Goal: Task Accomplishment & Management: Use online tool/utility

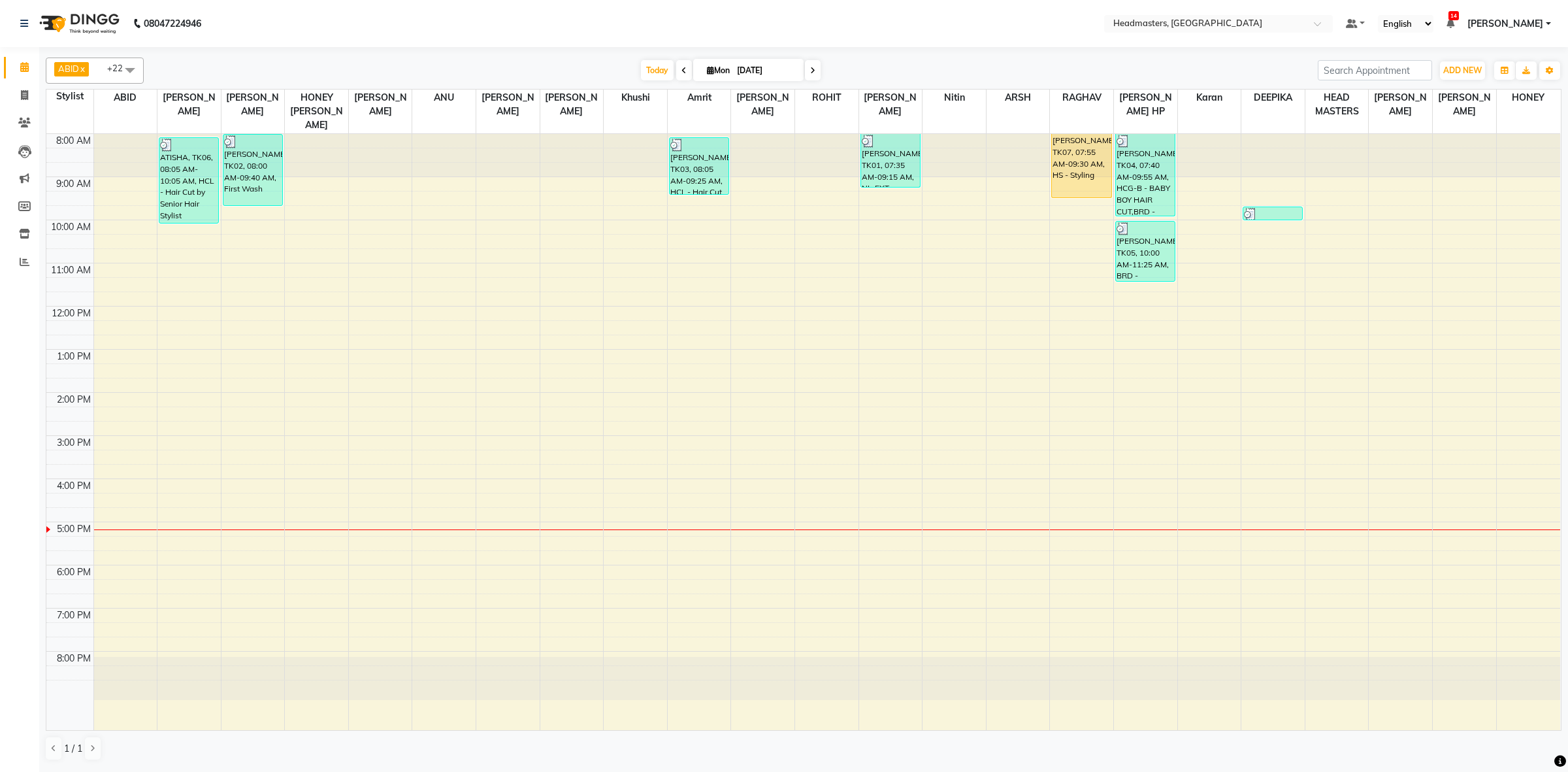
drag, startPoint x: 1275, startPoint y: 204, endPoint x: 1272, endPoint y: 163, distance: 41.1
click at [1272, 163] on div "[PERSON_NAME], TK02, 09:40 AM-10:00 AM, TH-EB - Eyebrows,TH-UL - [GEOGRAPHIC_DA…" at bounding box center [1273, 432] width 64 height 596
click at [1305, 225] on div "8:00 AM 9:00 AM 10:00 AM 11:00 AM 12:00 PM 1:00 PM 2:00 PM 3:00 PM 4:00 PM 5:00…" at bounding box center [803, 432] width 1514 height 596
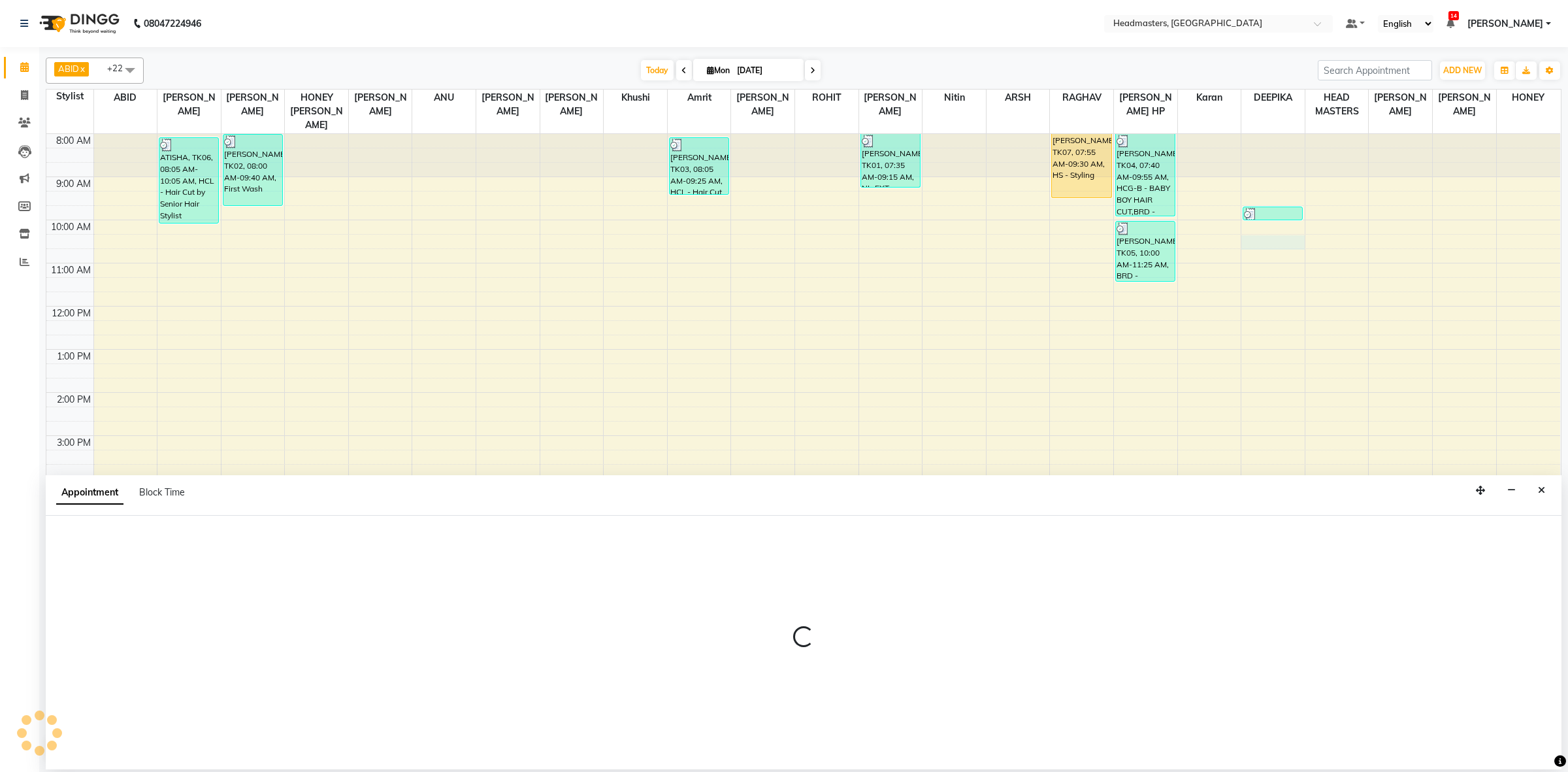
select select "60633"
select select "615"
select select "tentative"
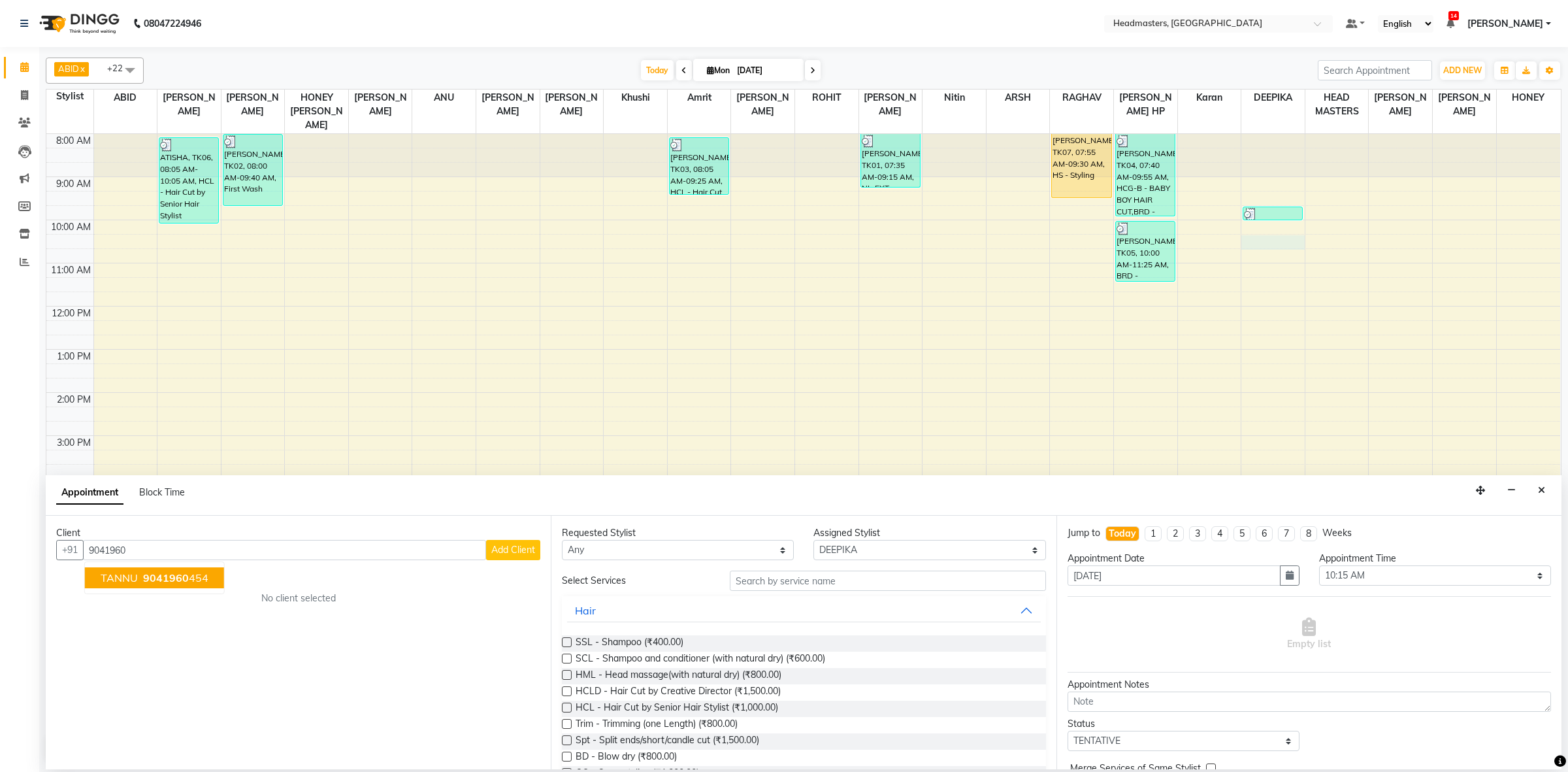
click at [199, 579] on ngb-highlight "9041960 454" at bounding box center [174, 577] width 68 height 13
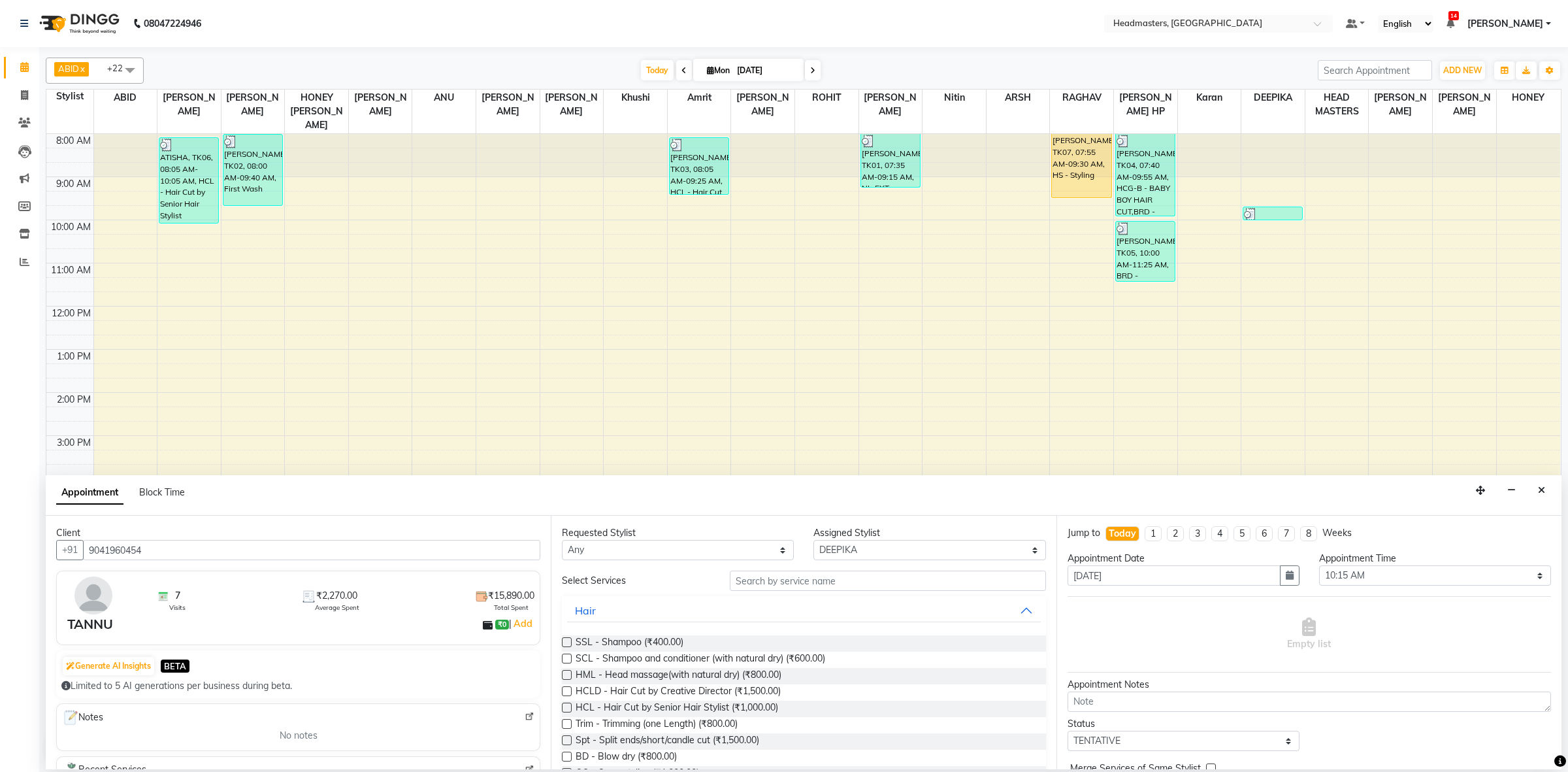
type input "9041960454"
click at [675, 551] on select "Any ABID Amrit ANU ARSH [PERSON_NAME] HEAD MASTERS HONEY [PERSON_NAME] HONEY [P…" at bounding box center [678, 550] width 232 height 20
select select "60641"
click at [666, 553] on select "Any ABID Amrit ANU ARSH [PERSON_NAME] HEAD MASTERS HONEY [PERSON_NAME] HONEY [P…" at bounding box center [678, 550] width 232 height 20
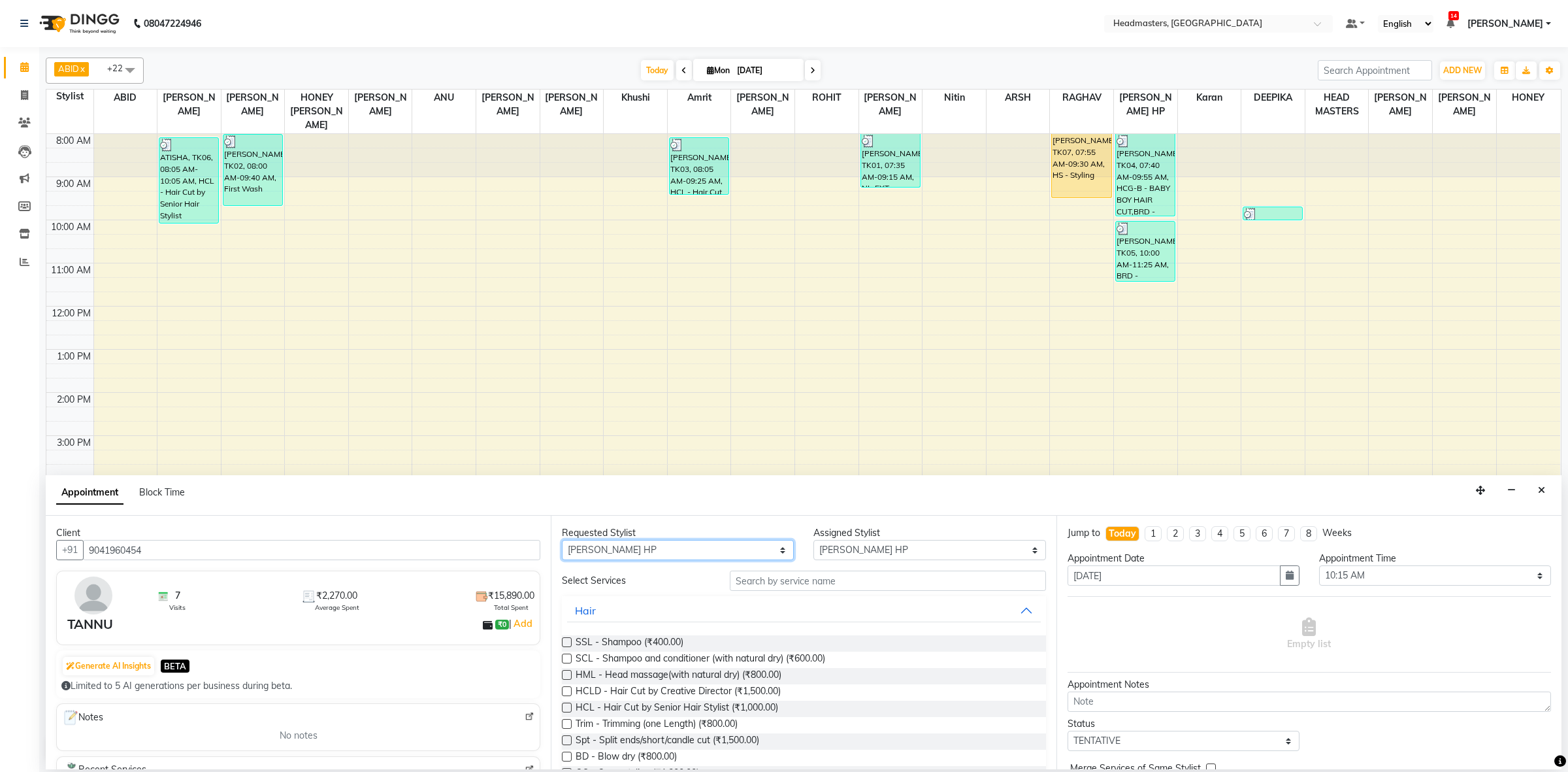
select select "60609"
click at [562, 541] on select "Any ABID Amrit ANU ARSH [PERSON_NAME] HEAD MASTERS HONEY [PERSON_NAME] HONEY [P…" at bounding box center [678, 550] width 232 height 20
select select "60609"
click at [834, 583] on input "text" at bounding box center [888, 580] width 317 height 20
type input "H"
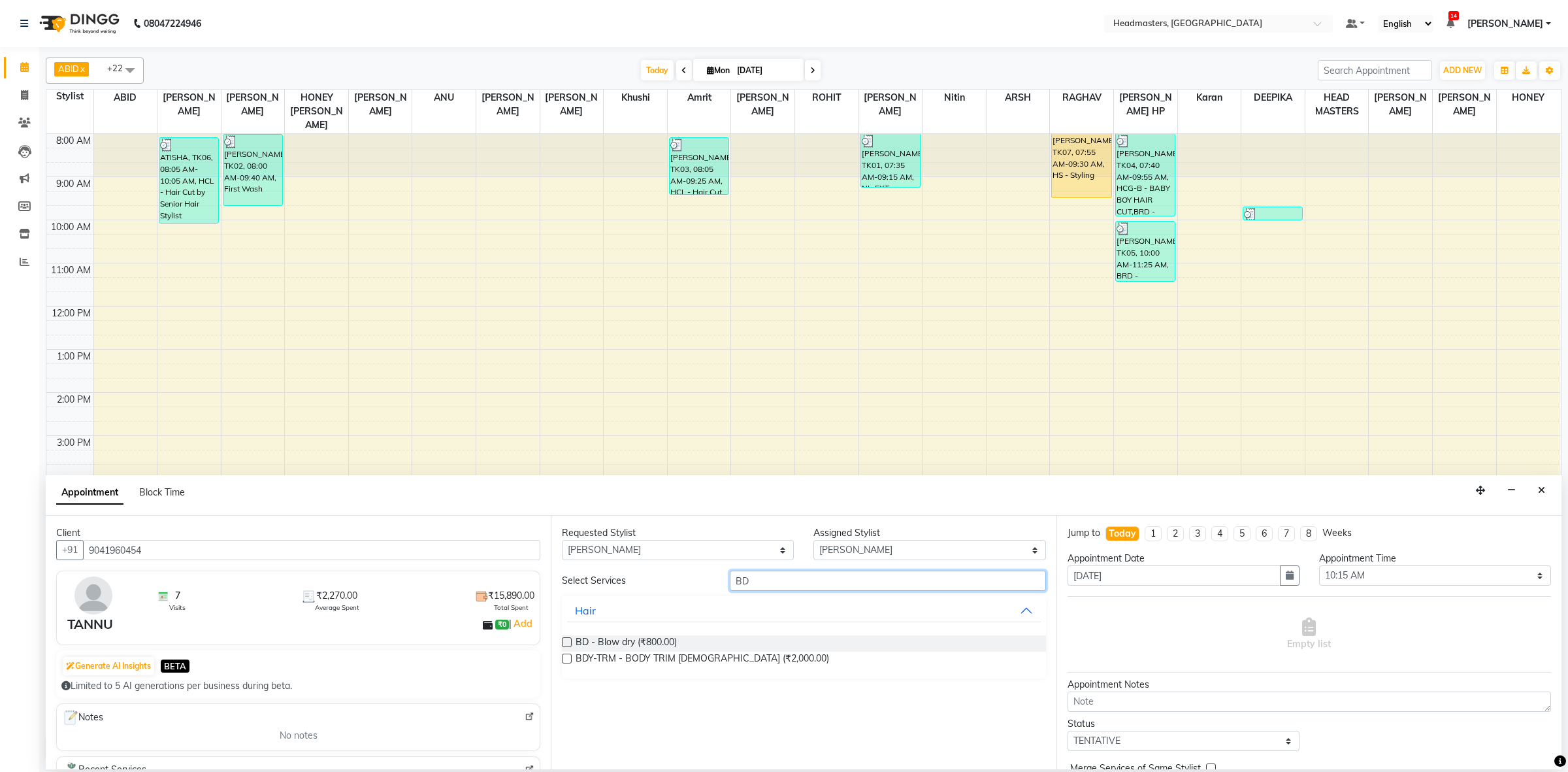
type input "BD"
click at [564, 641] on label at bounding box center [567, 642] width 10 height 10
click at [564, 641] on input "checkbox" at bounding box center [566, 643] width 8 height 8
checkbox input "false"
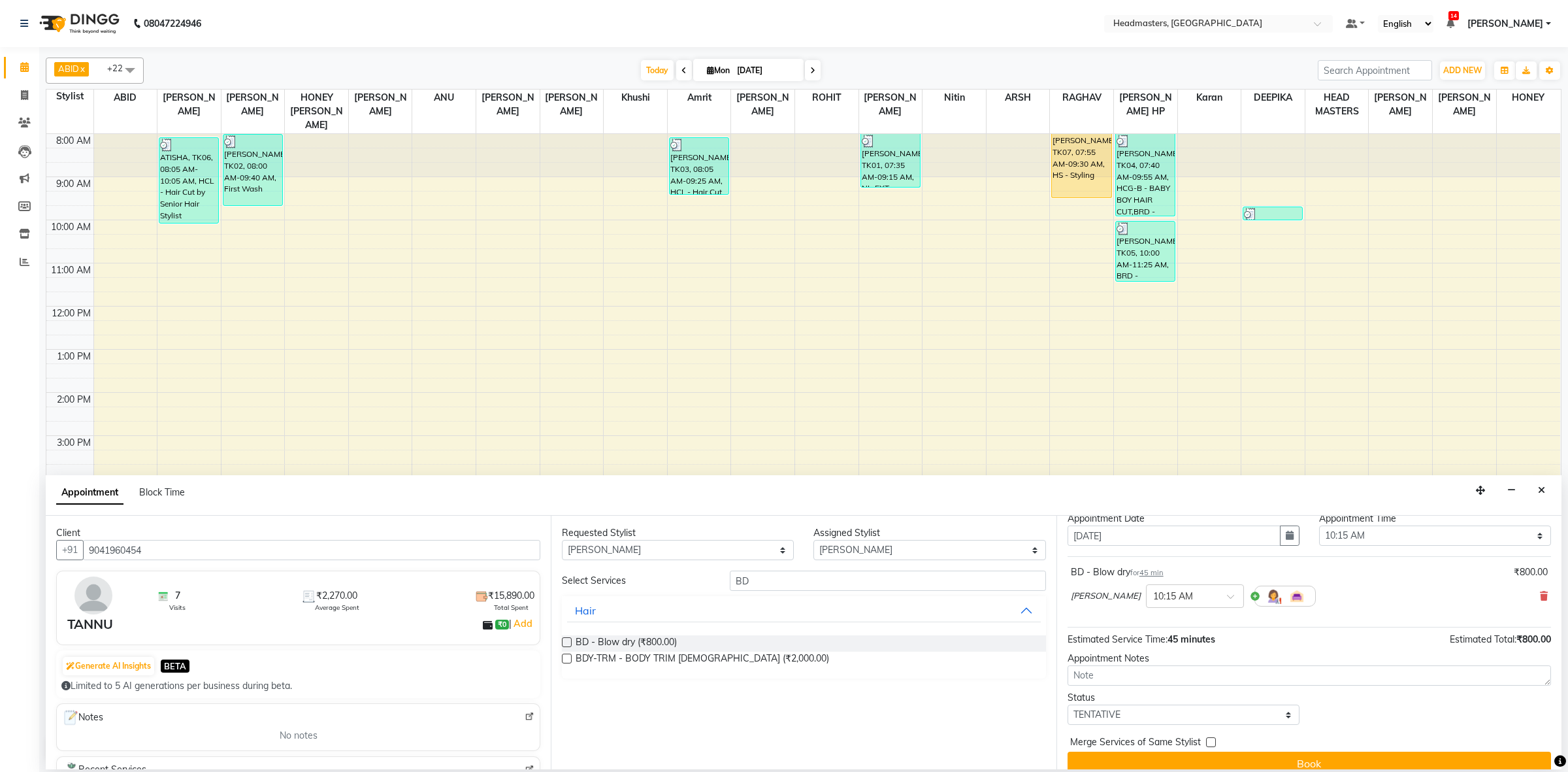
scroll to position [58, 0]
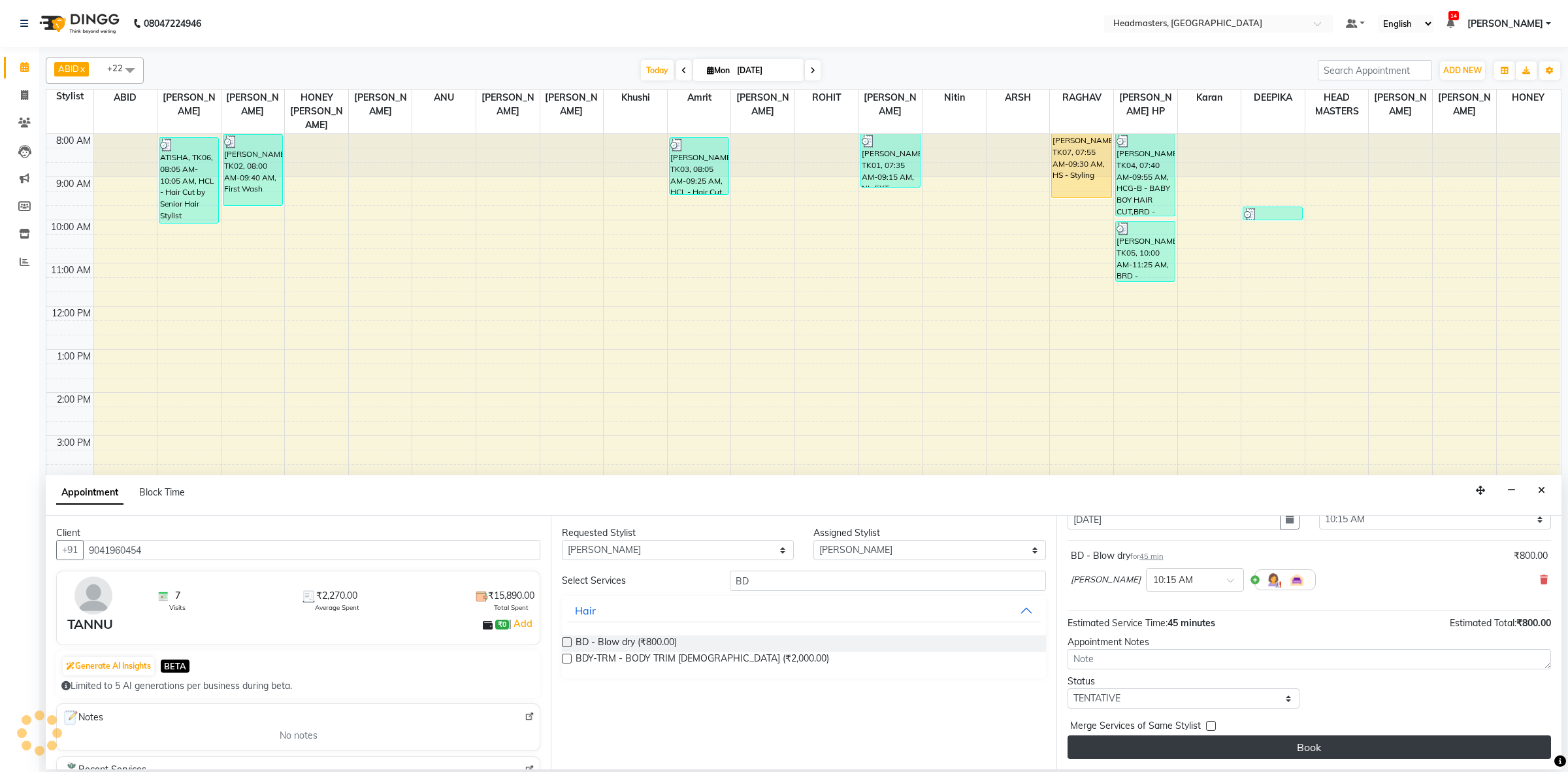
click at [1290, 745] on button "Book" at bounding box center [1310, 747] width 483 height 23
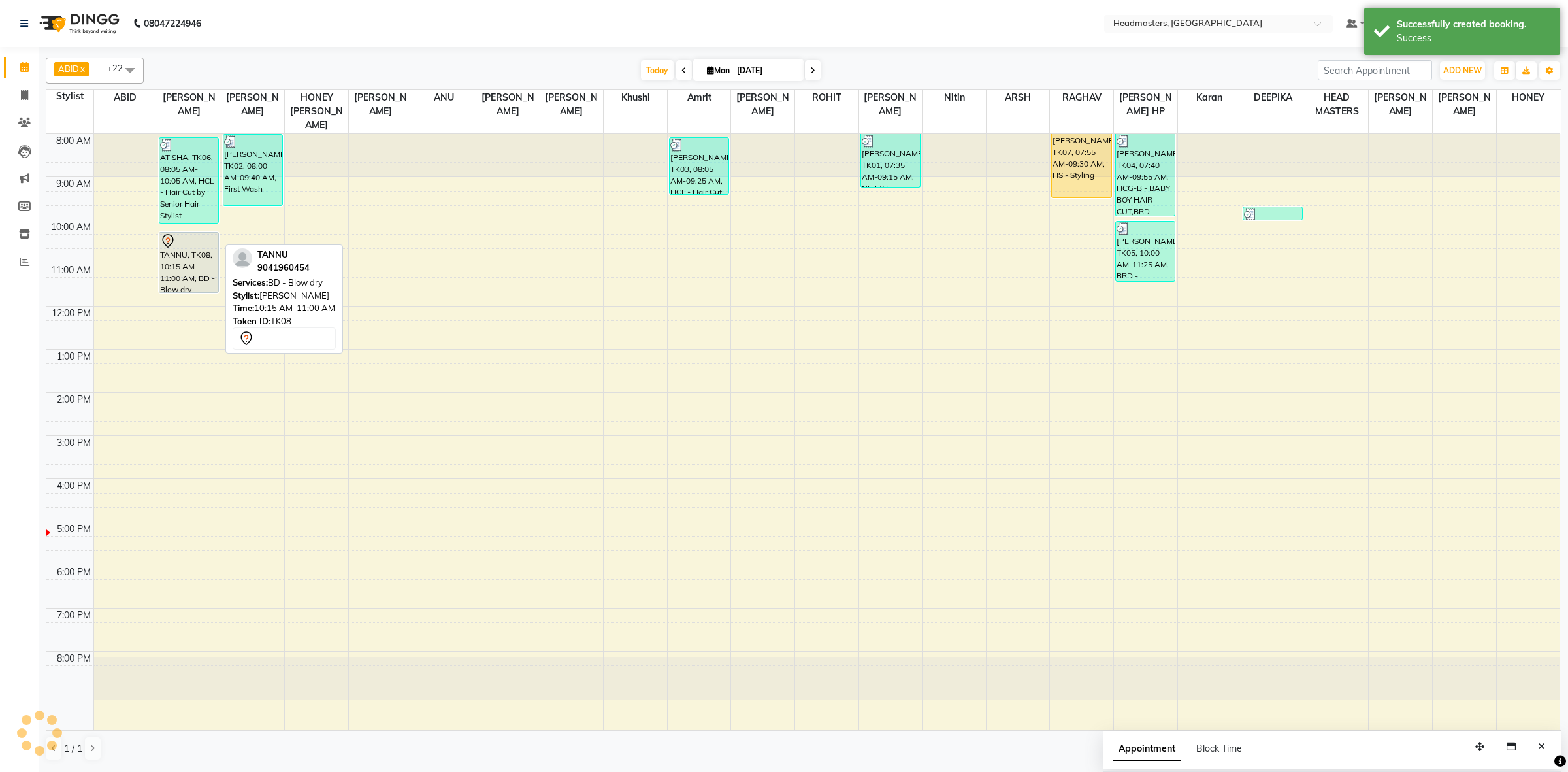
drag, startPoint x: 200, startPoint y: 250, endPoint x: 188, endPoint y: 270, distance: 23.3
click at [186, 276] on div "ATISHA, TK06, 08:05 AM-10:05 AM, HCL - Hair Cut by Senior Hair Stylist TANNU, T…" at bounding box center [189, 432] width 64 height 596
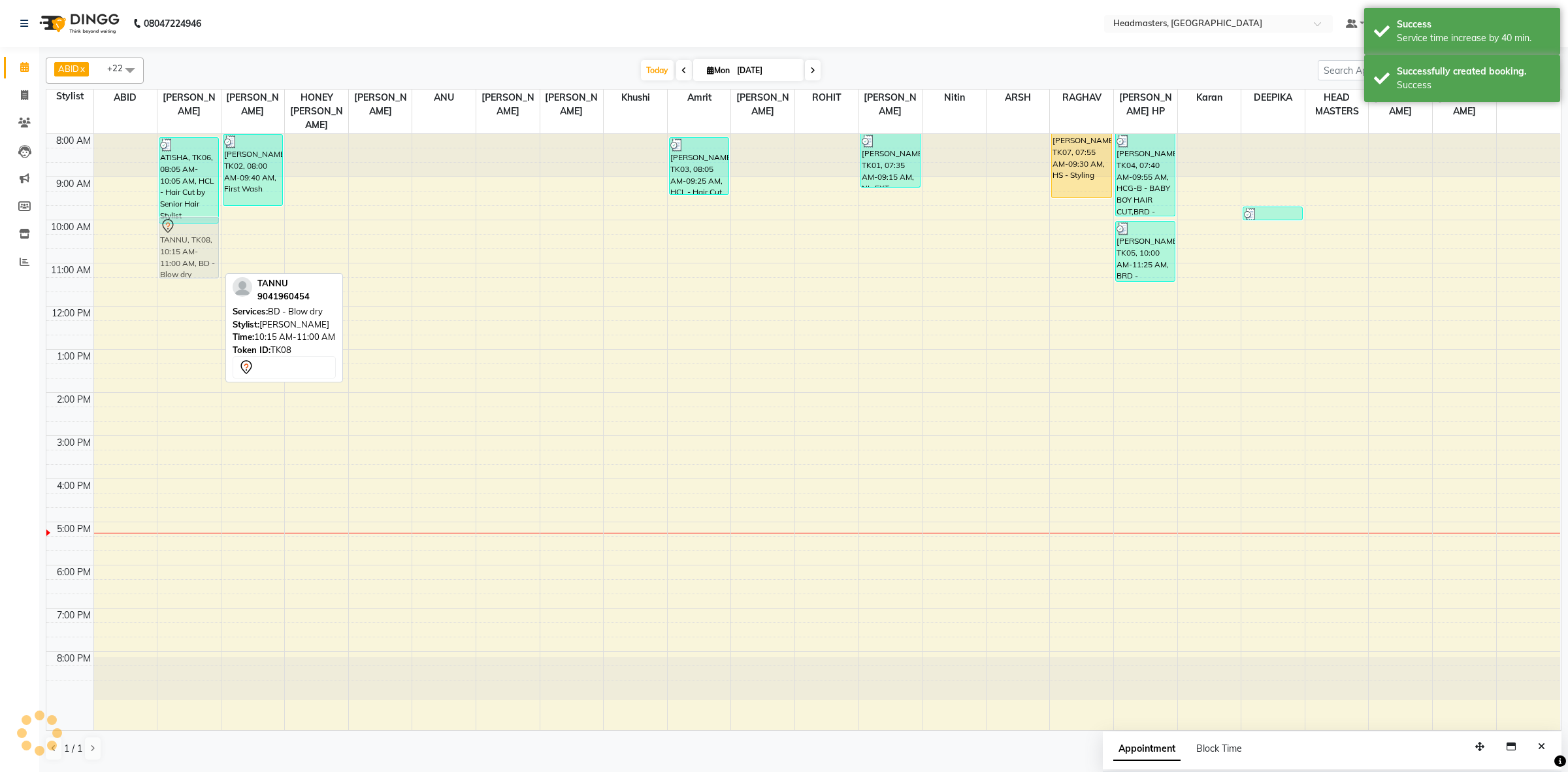
click at [180, 244] on div "ATISHA, TK06, 08:05 AM-10:05 AM, HCL - Hair Cut by Senior Hair Stylist TANNU, T…" at bounding box center [189, 432] width 64 height 596
click at [193, 256] on div "ATISHA, TK06, 08:05 AM-10:05 AM, HCL - Hair Cut by Senior Hair Stylist TANNU, T…" at bounding box center [189, 432] width 64 height 596
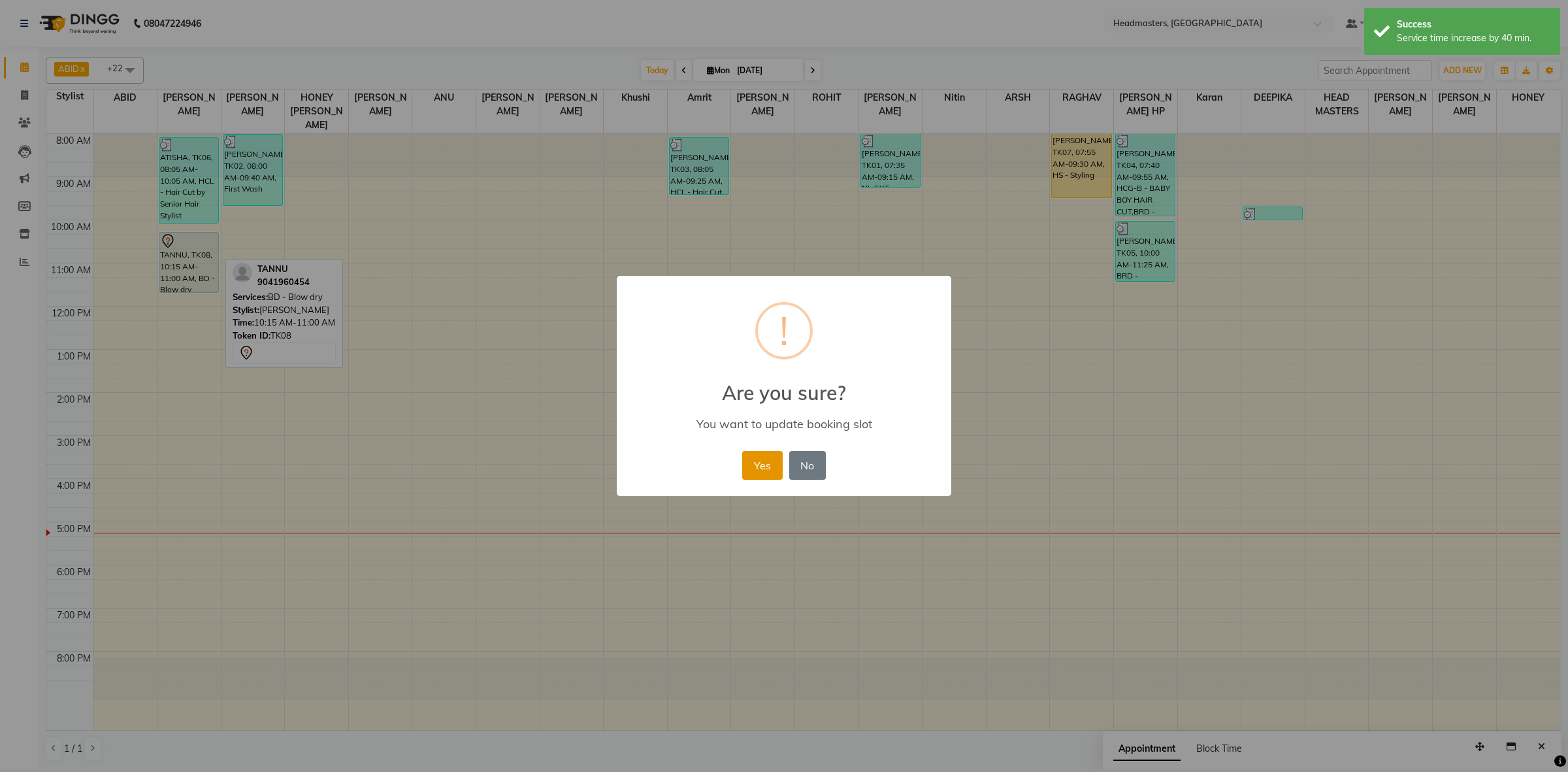
click at [762, 468] on button "Yes" at bounding box center [762, 465] width 40 height 28
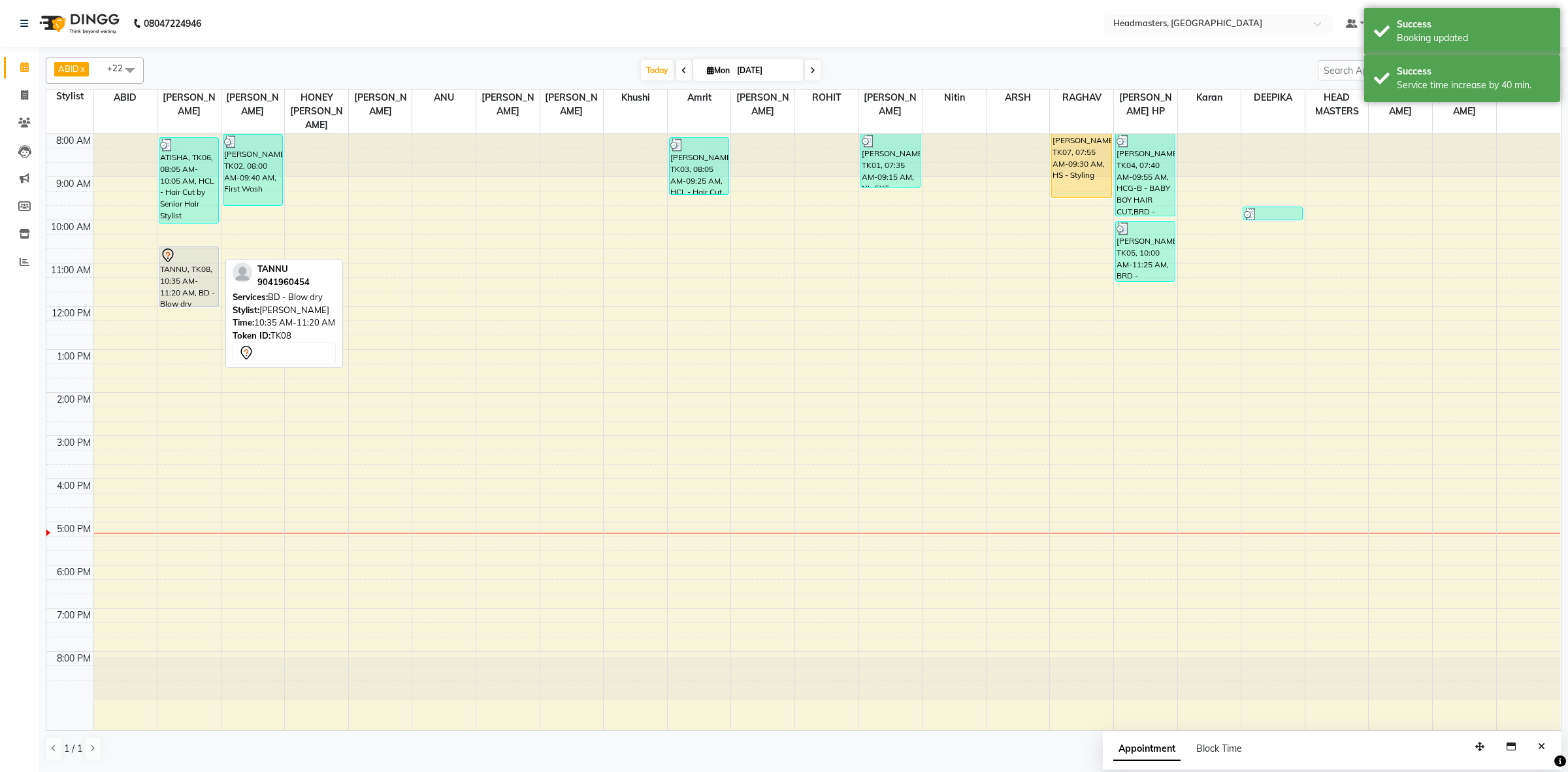
click at [200, 283] on div "ATISHA, TK06, 08:05 AM-10:05 AM, HCL - Hair Cut by Senior Hair Stylist TANNU, T…" at bounding box center [189, 432] width 64 height 596
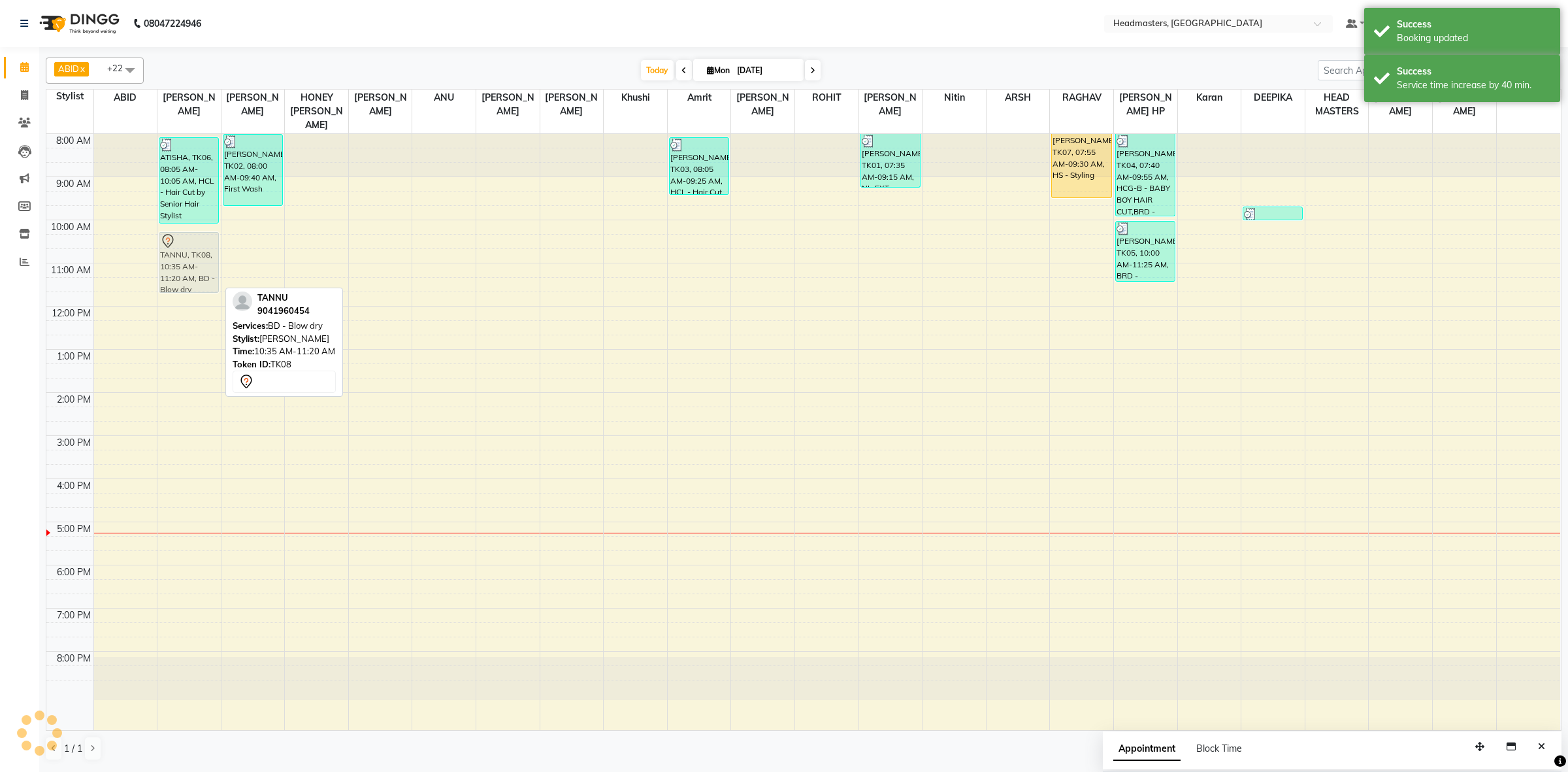
drag, startPoint x: 201, startPoint y: 263, endPoint x: 198, endPoint y: 254, distance: 9.5
click at [198, 254] on div "ATISHA, TK06, 08:05 AM-10:05 AM, HCL - Hair Cut by Senior Hair Stylist TANNU, T…" at bounding box center [189, 432] width 64 height 596
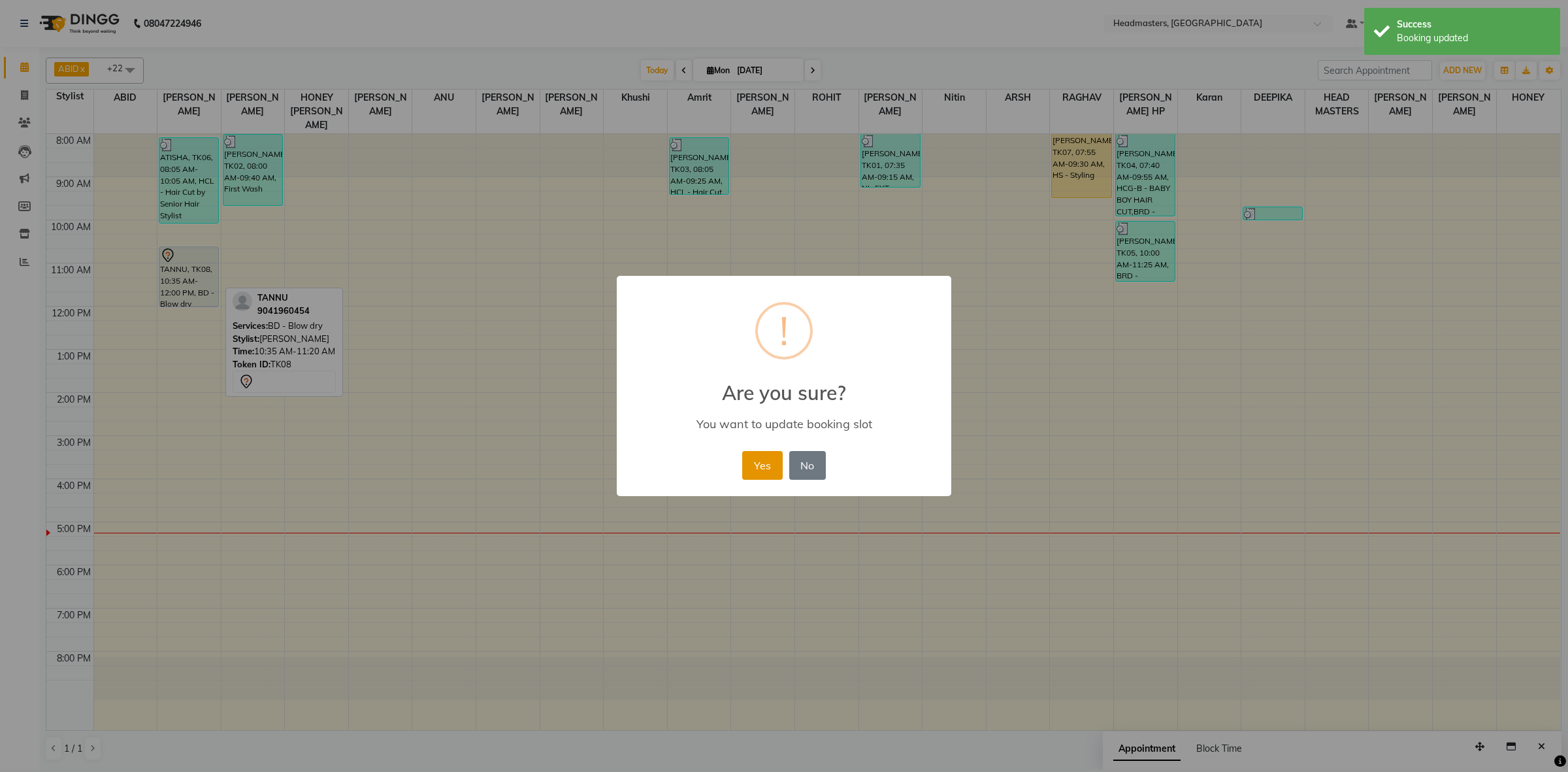
click at [769, 466] on button "Yes" at bounding box center [762, 465] width 40 height 28
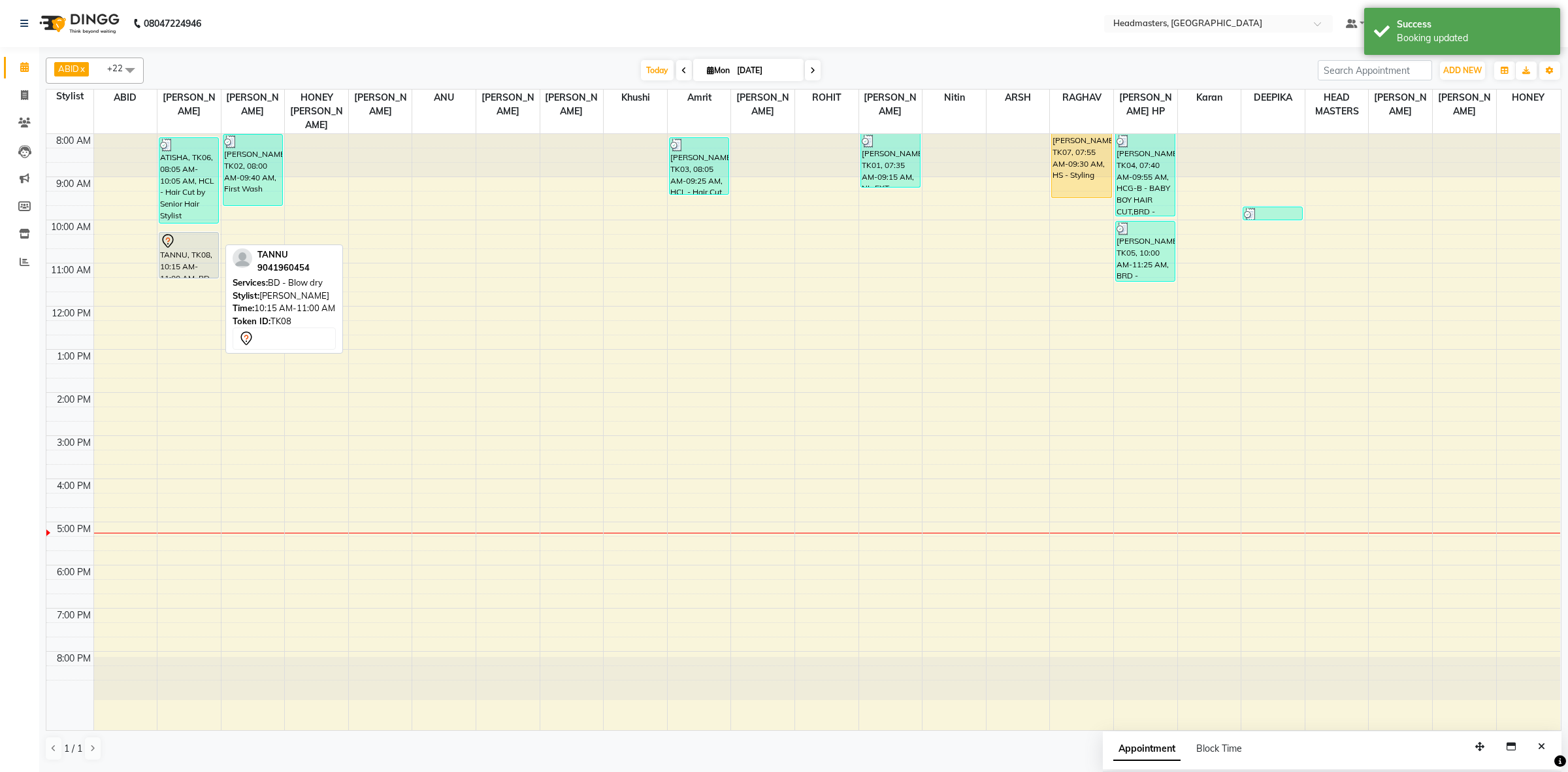
drag, startPoint x: 200, startPoint y: 249, endPoint x: 204, endPoint y: 258, distance: 9.8
click at [204, 258] on div "ATISHA, TK06, 08:05 AM-10:05 AM, HCL - Hair Cut by Senior Hair Stylist TANNU, T…" at bounding box center [189, 432] width 64 height 596
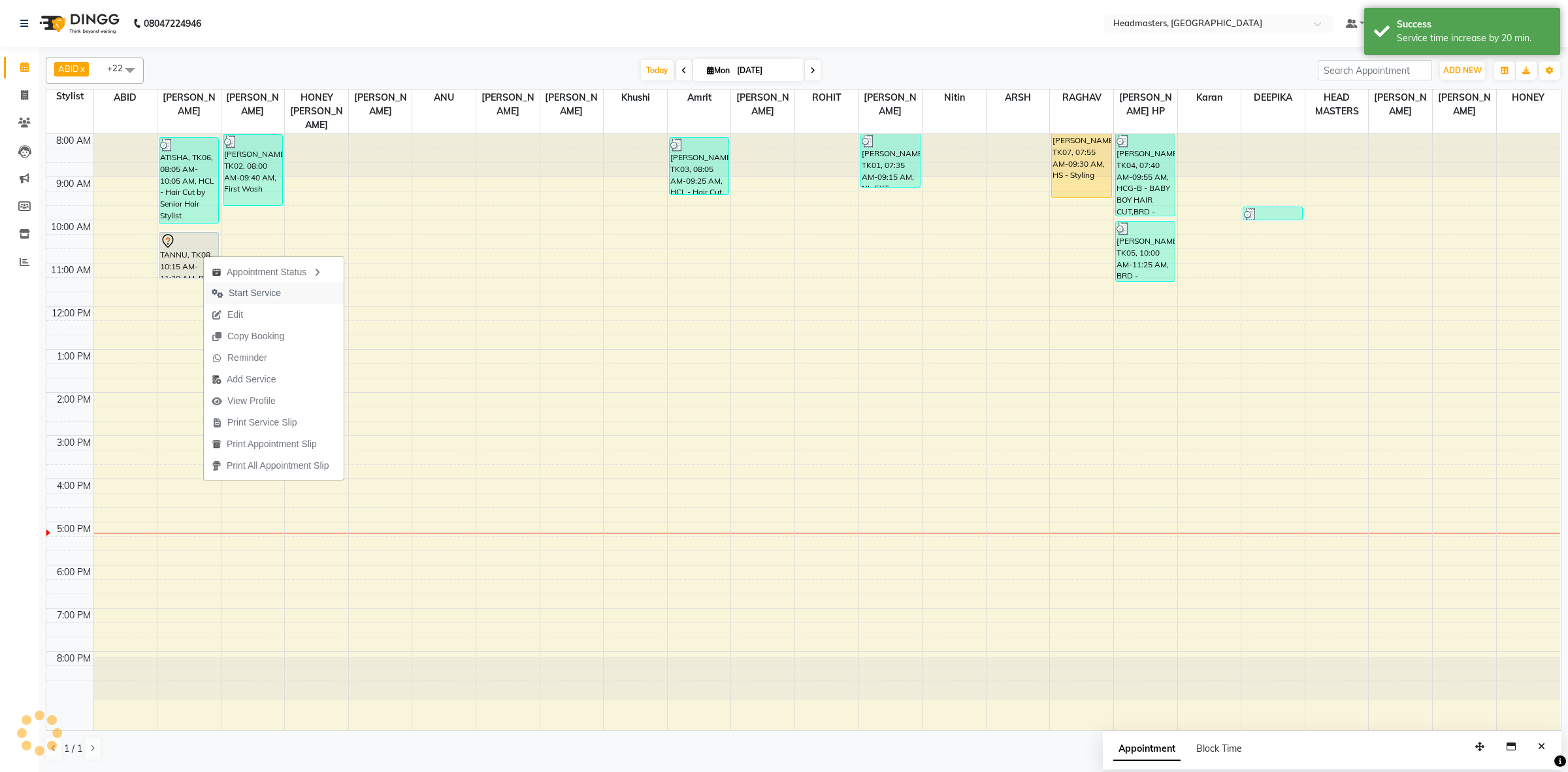
click at [250, 290] on span "Start Service" at bounding box center [255, 293] width 52 height 13
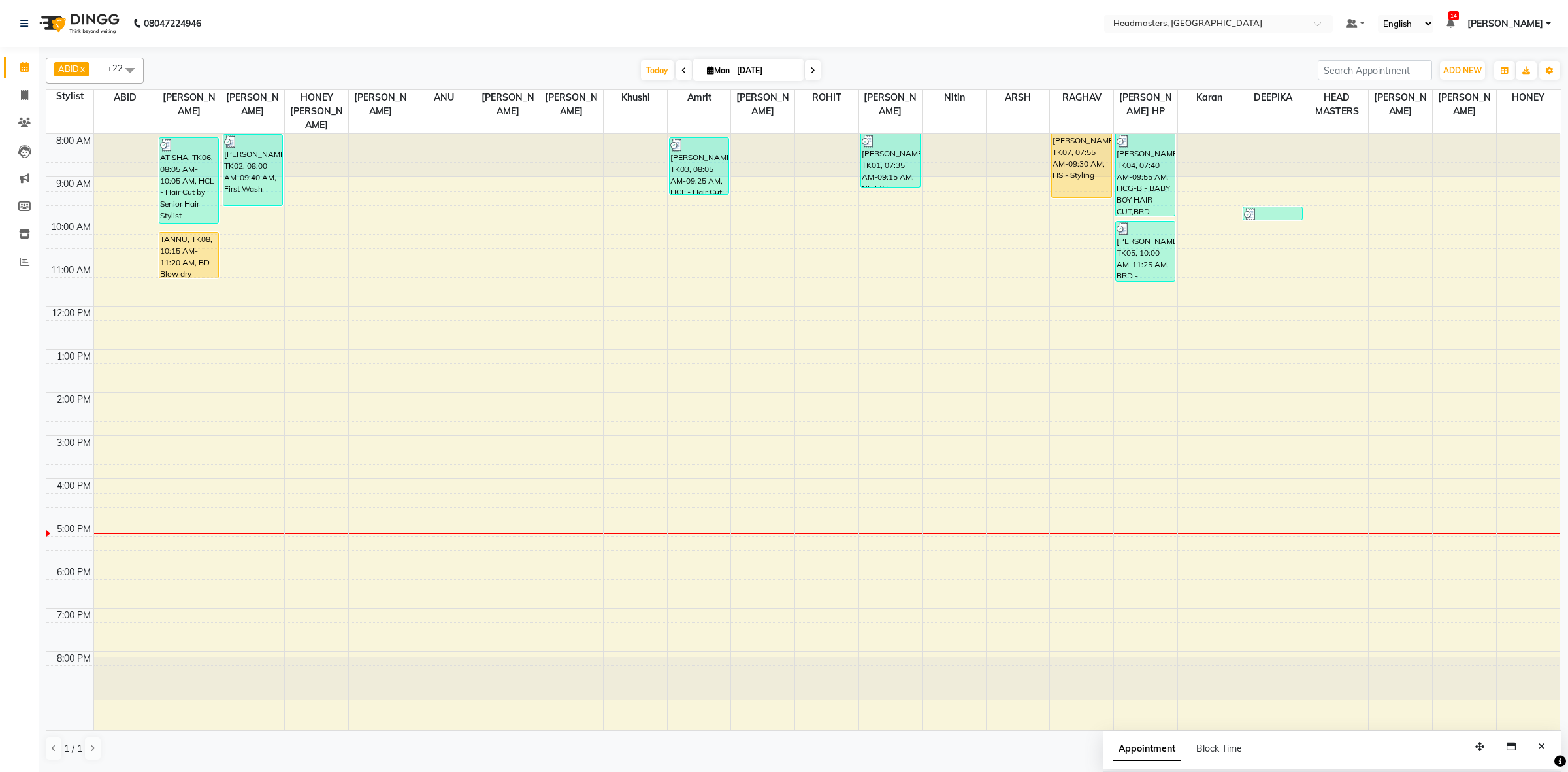
click at [474, 289] on div "8:00 AM 9:00 AM 10:00 AM 11:00 AM 12:00 PM 1:00 PM 2:00 PM 3:00 PM 4:00 PM 5:00…" at bounding box center [803, 432] width 1514 height 596
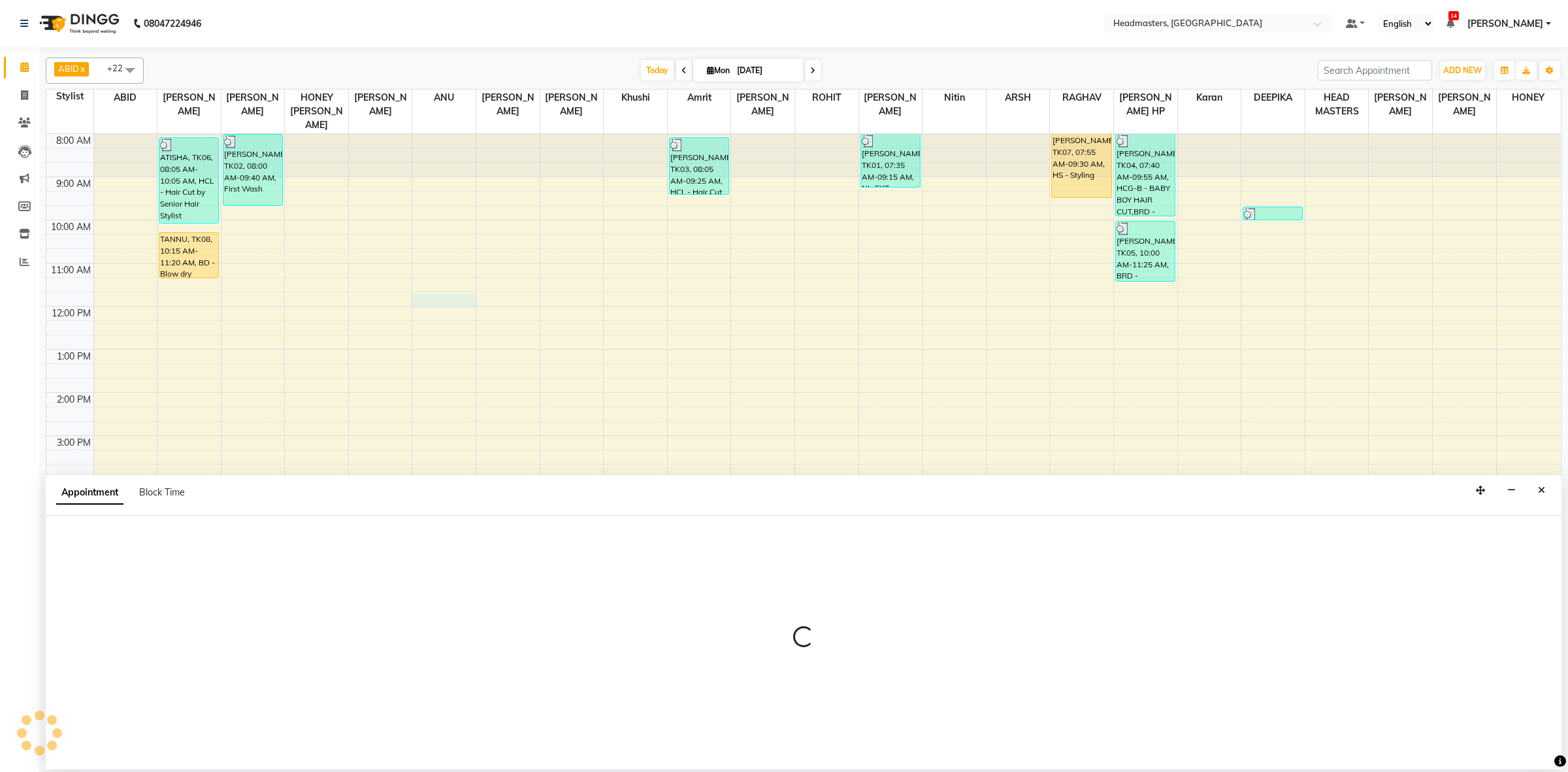
select select "60764"
select select "tentative"
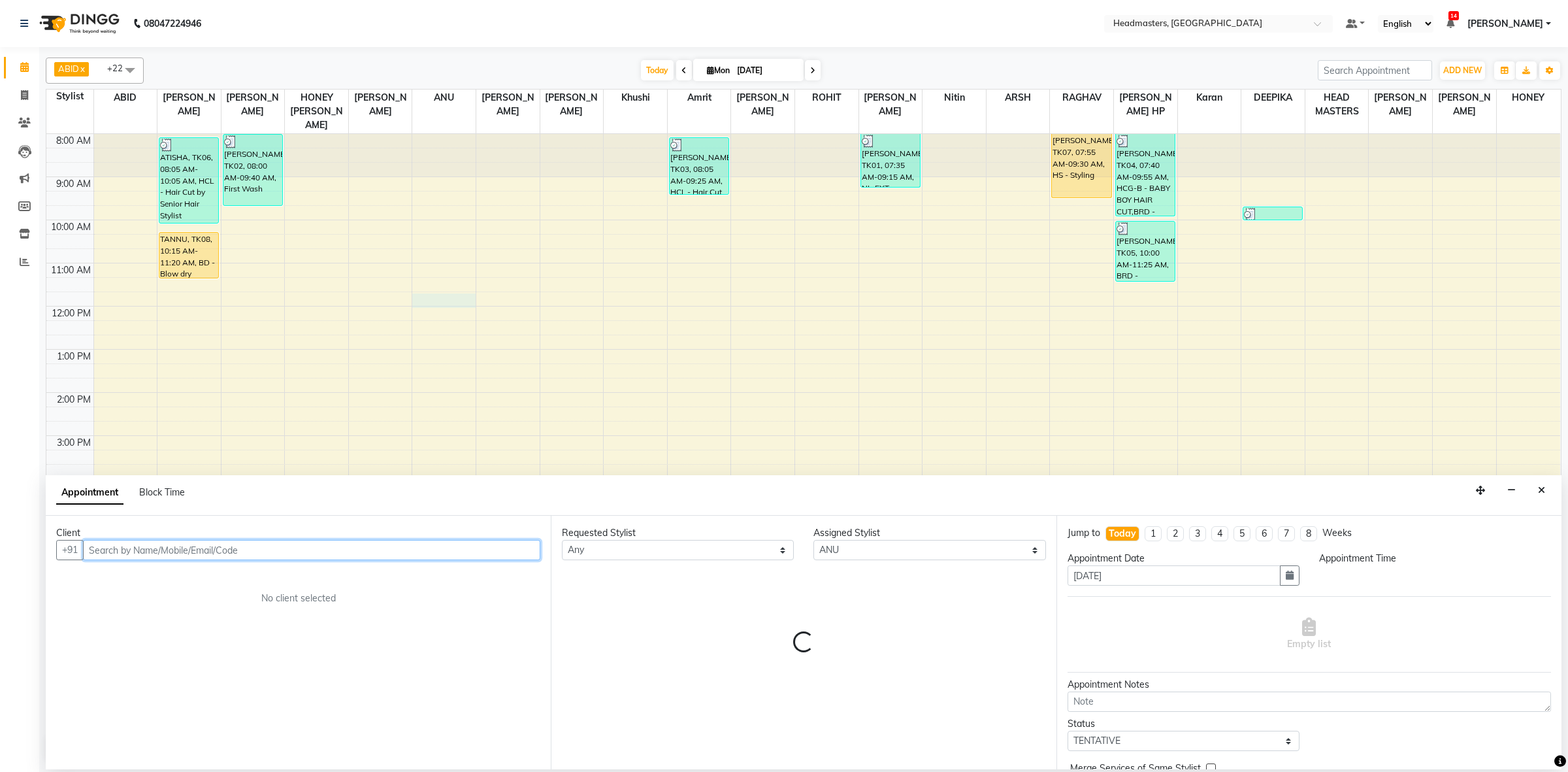
select select "705"
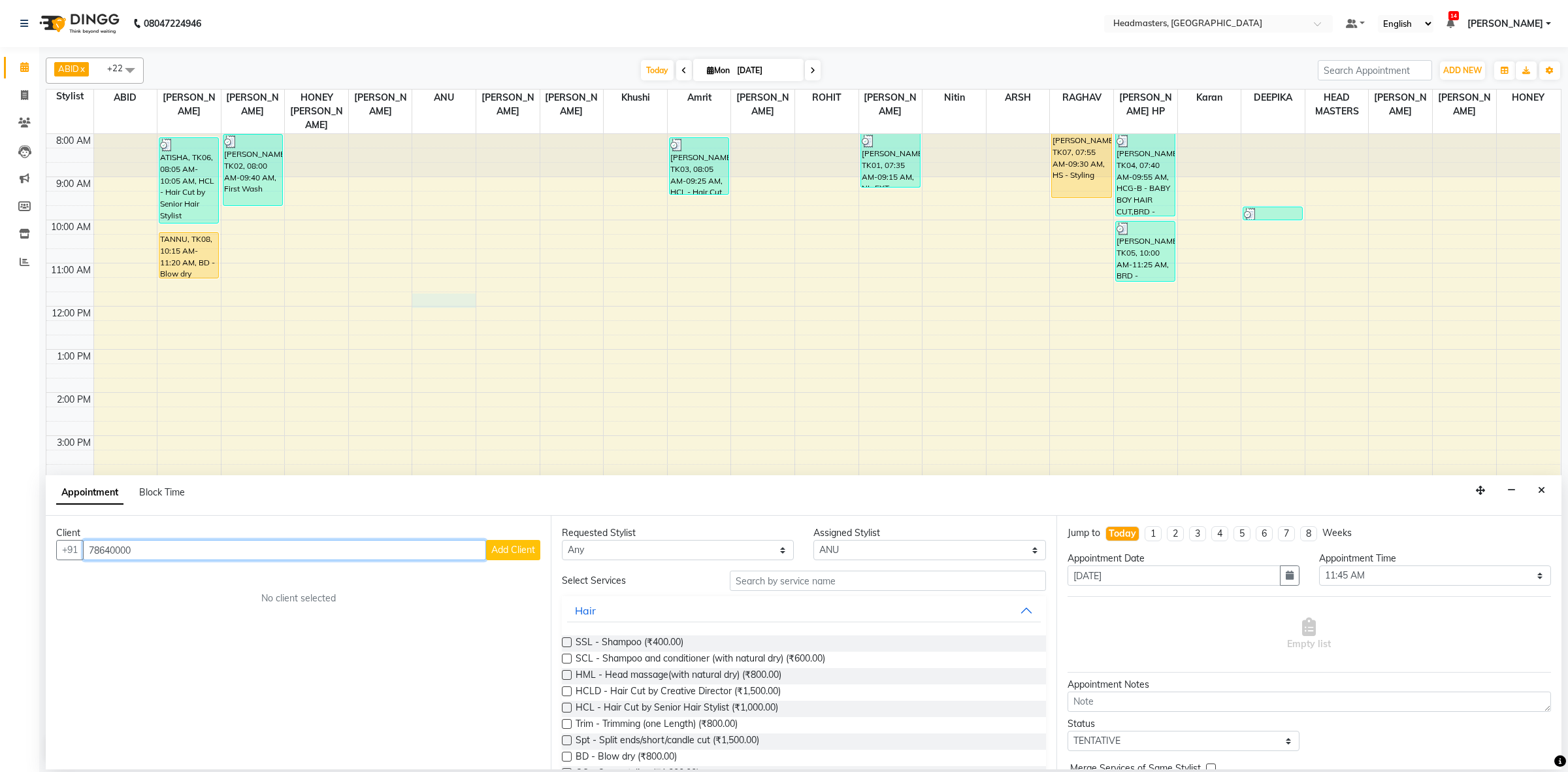
click at [235, 550] on input "78640000" at bounding box center [284, 550] width 403 height 20
click at [229, 559] on input "78640000" at bounding box center [284, 550] width 403 height 20
click at [232, 556] on input "78640000" at bounding box center [284, 550] width 403 height 20
type input "78640000"
